Goal: Find specific page/section: Find specific page/section

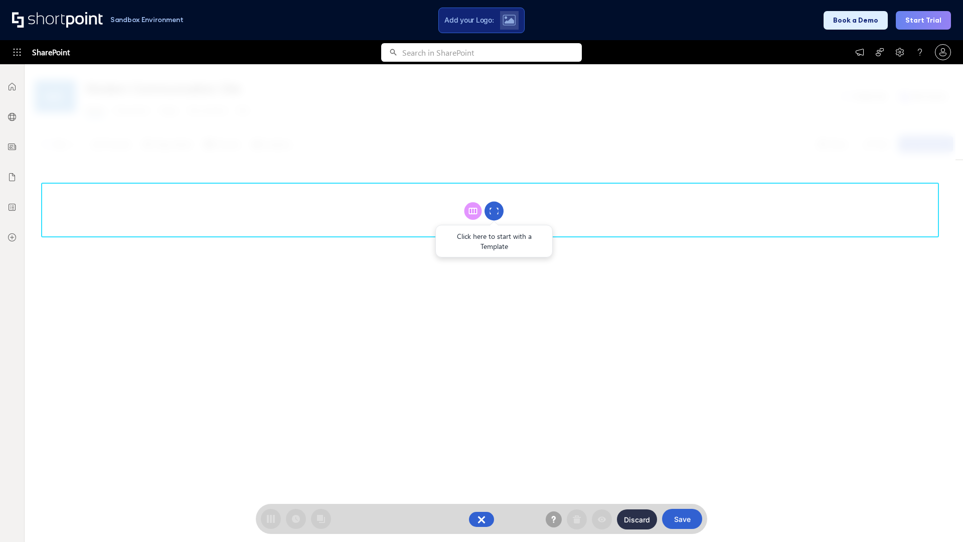
click at [494, 211] on circle at bounding box center [494, 211] width 19 height 19
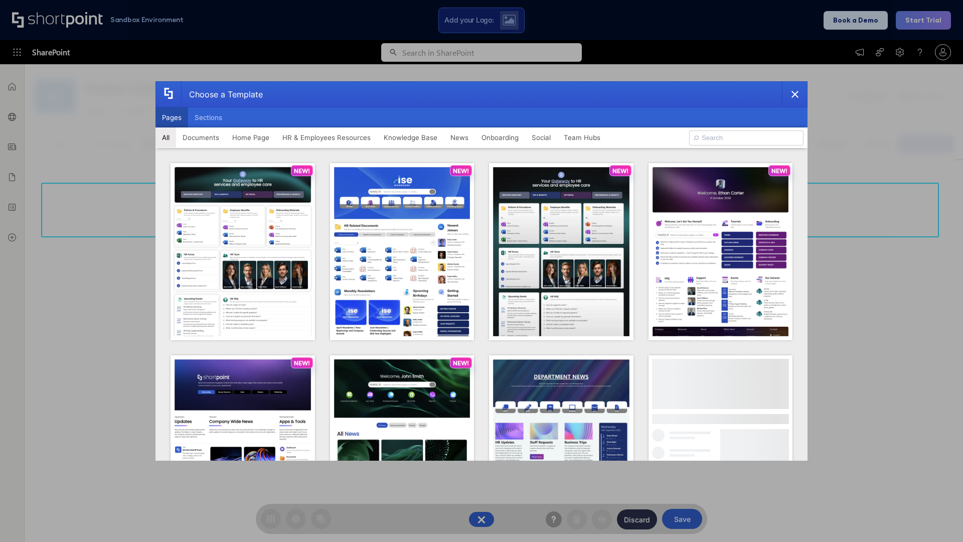
click at [172, 117] on button "Pages" at bounding box center [171, 117] width 33 height 20
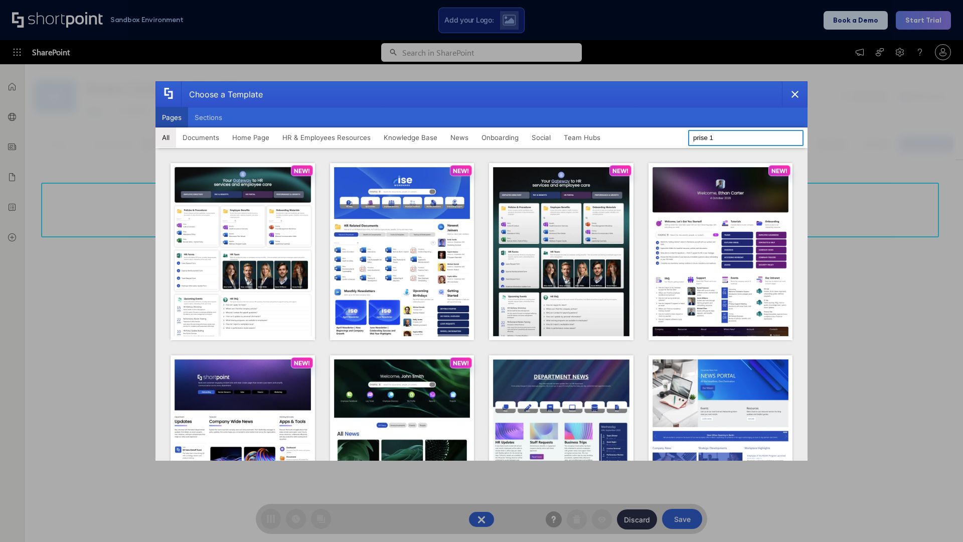
type input "prise 1"
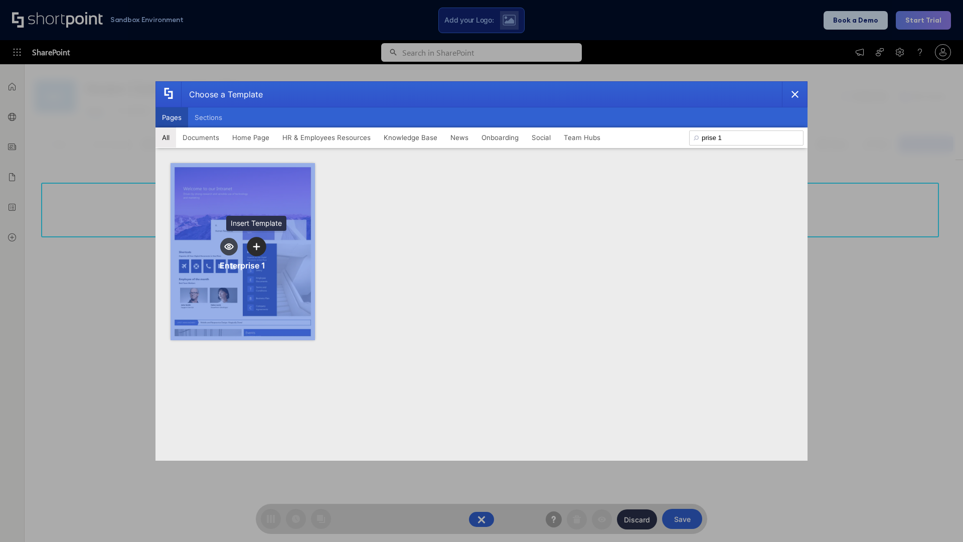
click at [256, 246] on icon "template selector" at bounding box center [256, 246] width 7 height 7
